Goal: Communication & Community: Participate in discussion

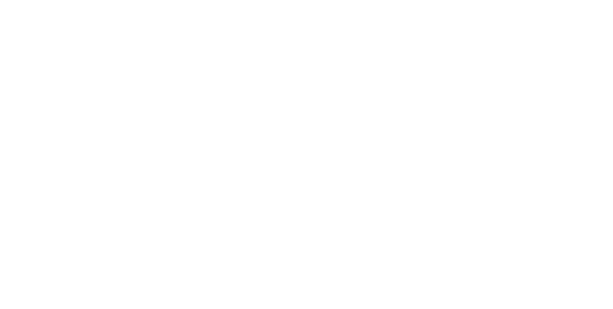
scroll to position [149, 0]
click at [127, 102] on button "Checklists 0/0" at bounding box center [81, 108] width 91 height 24
type textarea "x"
click at [127, 92] on button "Collaborate" at bounding box center [81, 84] width 91 height 24
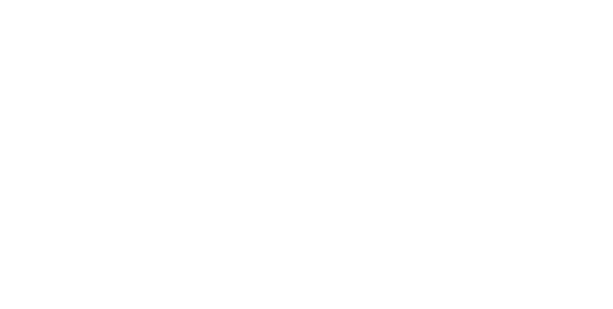
click at [431, 287] on div at bounding box center [308, 282] width 246 height 10
click at [539, 289] on button "Send" at bounding box center [520, 282] width 38 height 14
click at [513, 57] on button "Close" at bounding box center [495, 53] width 35 height 15
click at [58, 80] on icon at bounding box center [52, 84] width 11 height 9
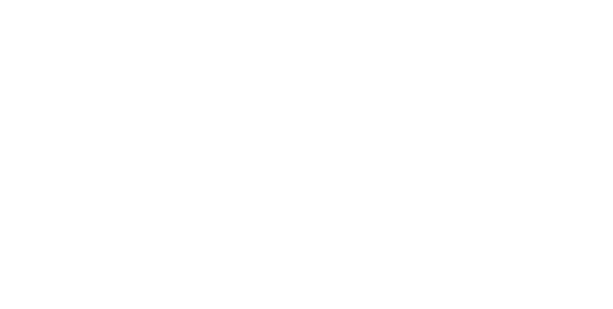
click at [127, 75] on button "Collaborate" at bounding box center [81, 84] width 91 height 24
click at [127, 65] on button "Order details" at bounding box center [81, 60] width 91 height 24
click at [100, 82] on div "Collaborate" at bounding box center [81, 84] width 38 height 9
click at [578, 308] on div "Add a message... Aa @ ☺ Send" at bounding box center [359, 282] width 437 height 54
click at [431, 287] on div at bounding box center [308, 282] width 246 height 10
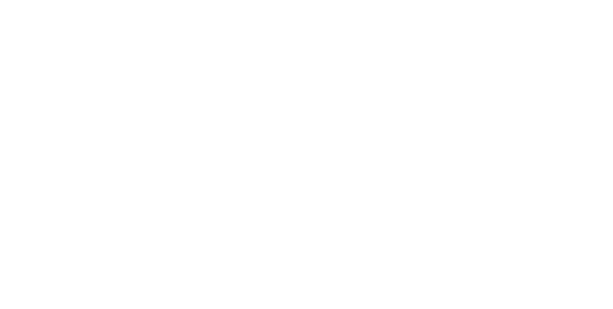
click at [539, 289] on button "Send" at bounding box center [520, 282] width 38 height 14
click at [513, 55] on button "Close" at bounding box center [495, 53] width 35 height 15
click at [578, 61] on div "Order #1165 - Leda Holdings Close Options" at bounding box center [359, 53] width 437 height 30
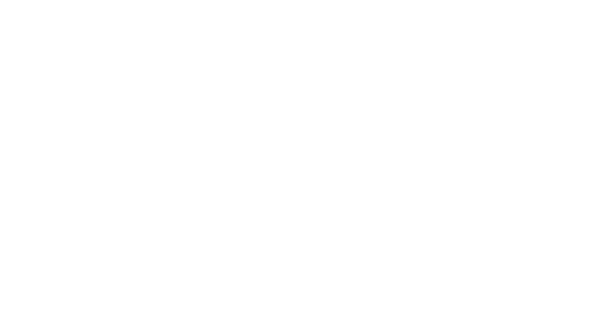
click at [513, 46] on button "Close" at bounding box center [495, 53] width 35 height 15
click at [57, 87] on icon at bounding box center [54, 85] width 7 height 6
click at [103, 59] on div "Order details" at bounding box center [82, 60] width 41 height 9
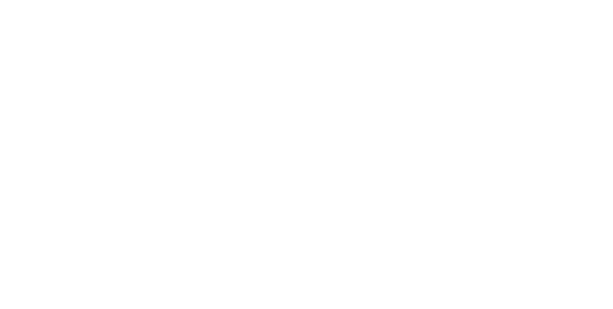
click at [513, 56] on button "Close" at bounding box center [495, 53] width 35 height 15
click at [513, 54] on button "Close" at bounding box center [495, 53] width 35 height 15
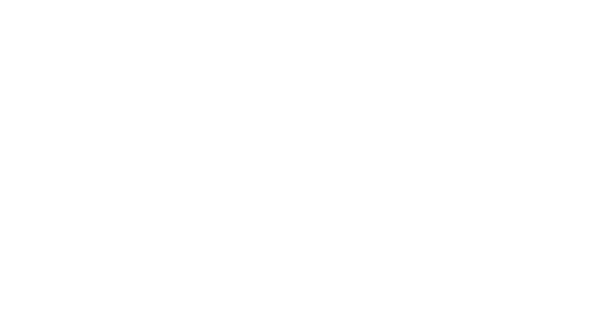
click at [513, 54] on button "Close" at bounding box center [495, 53] width 35 height 15
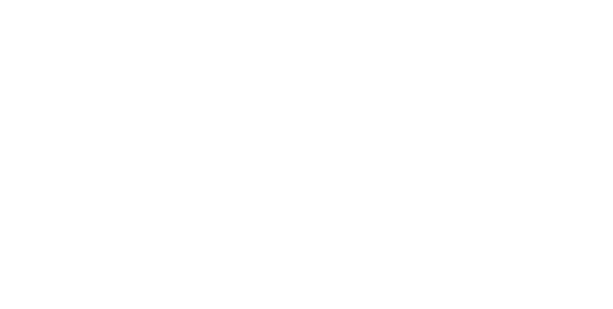
scroll to position [0, 0]
click at [127, 96] on button "Checklists 0/0" at bounding box center [81, 108] width 91 height 24
click at [127, 88] on button "Collaborate" at bounding box center [81, 84] width 91 height 24
click at [513, 55] on button "Close" at bounding box center [495, 53] width 35 height 15
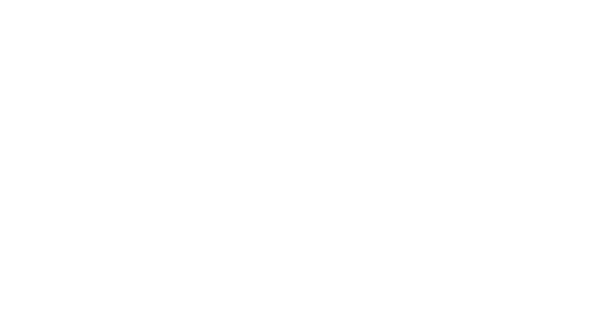
click at [613, 15] on div "Order details Collaborate Checklists 0/0 Tracking Linked Orders Timeline Order …" at bounding box center [306, 154] width 613 height 309
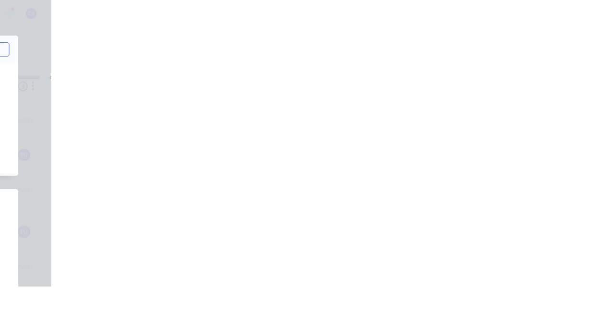
click at [127, 97] on button "Checklists 0/0" at bounding box center [81, 108] width 91 height 24
type textarea "x"
click at [100, 82] on div "Collaborate" at bounding box center [81, 84] width 38 height 9
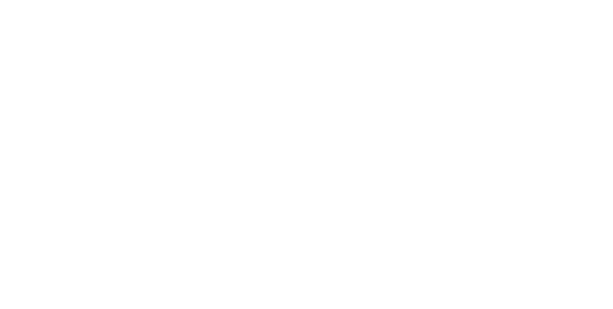
click at [60, 62] on div at bounding box center [53, 60] width 14 height 9
click at [127, 90] on button "Collaborate" at bounding box center [81, 84] width 91 height 24
